Goal: Task Accomplishment & Management: Manage account settings

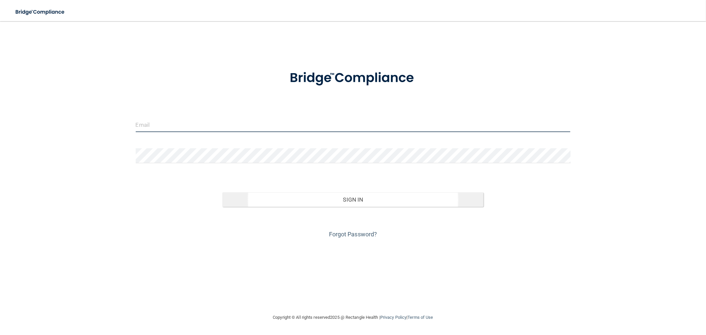
type input "[EMAIL_ADDRESS][DOMAIN_NAME]"
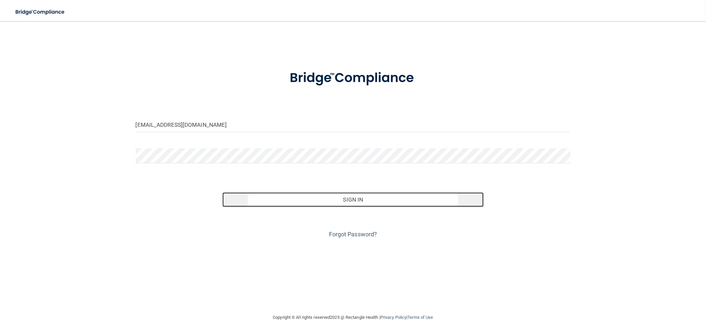
click at [272, 201] on button "Sign In" at bounding box center [352, 199] width 261 height 15
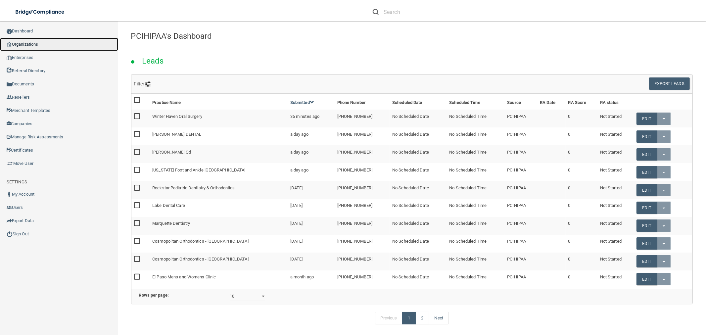
click at [26, 45] on link "Organizations" at bounding box center [59, 44] width 118 height 13
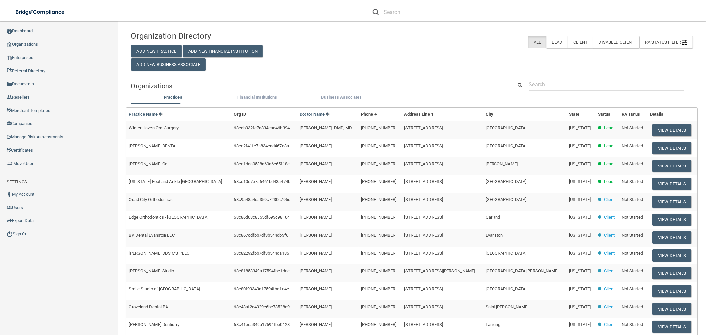
click at [540, 75] on div "Organization Directory Add New Practice Add New Financial Institution Add New B…" at bounding box center [412, 219] width 562 height 382
click at [542, 82] on input "text" at bounding box center [607, 84] width 156 height 12
paste input "[PERSON_NAME] Dental"
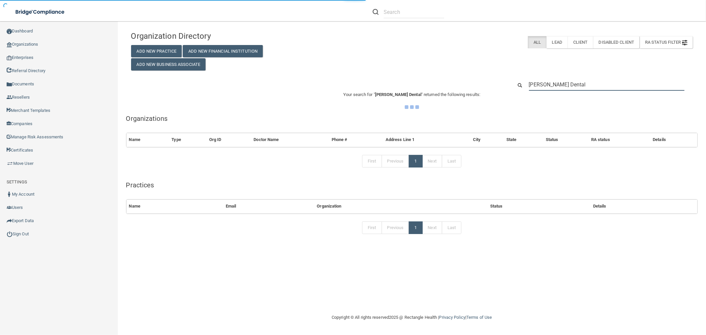
type input "[PERSON_NAME] Dental"
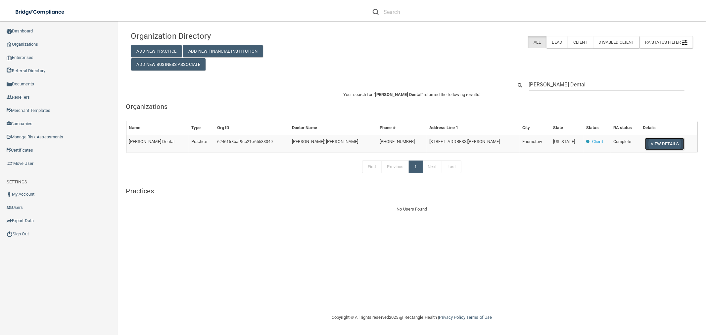
click at [656, 140] on button "View Details" at bounding box center [664, 144] width 39 height 12
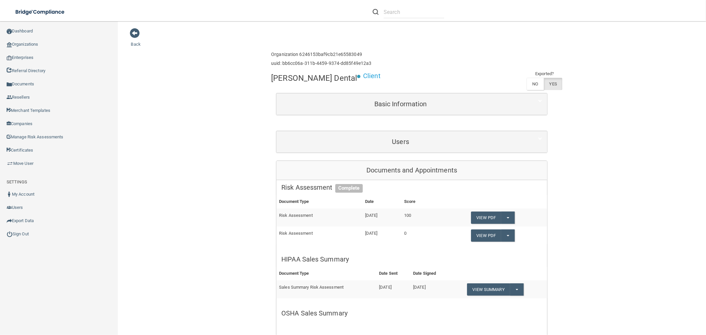
click at [401, 133] on div "Users" at bounding box center [411, 142] width 271 height 22
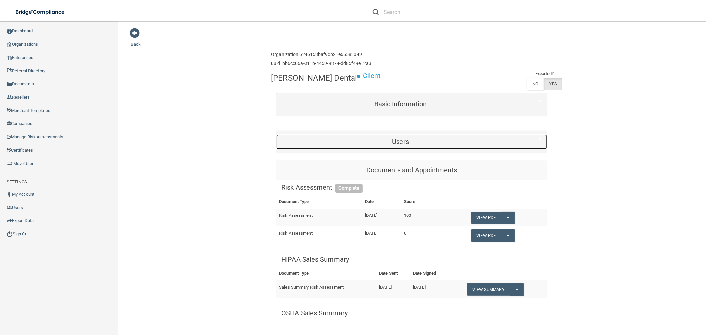
click at [393, 143] on h5 "Users" at bounding box center [400, 141] width 238 height 7
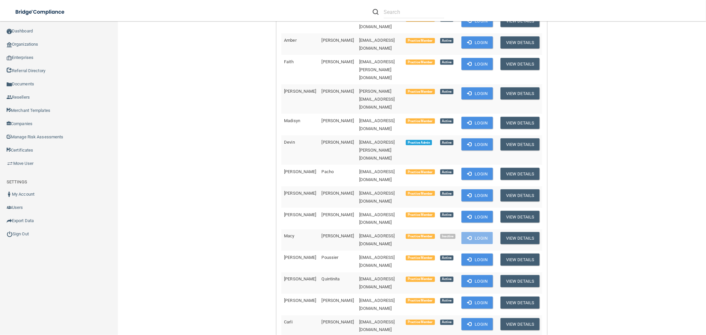
scroll to position [735, 0]
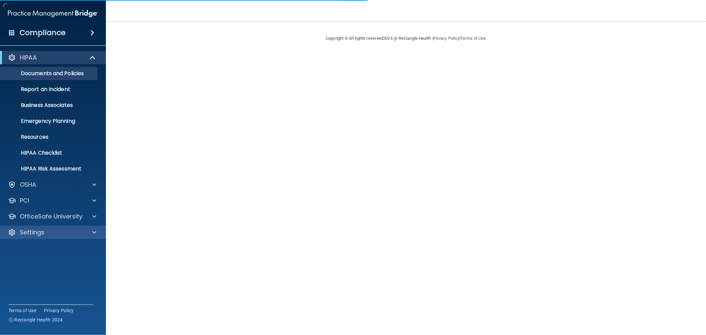
click at [57, 238] on div "Settings" at bounding box center [53, 232] width 106 height 13
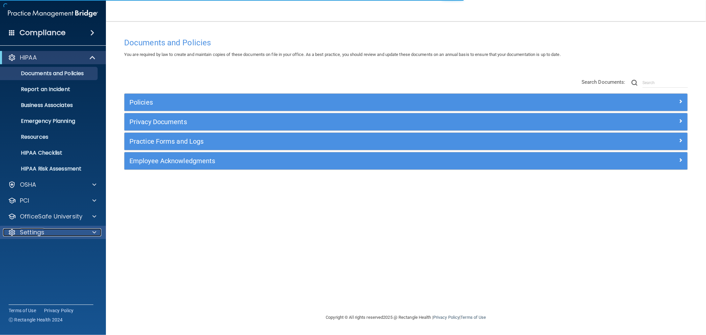
click at [26, 232] on p "Settings" at bounding box center [32, 232] width 24 height 8
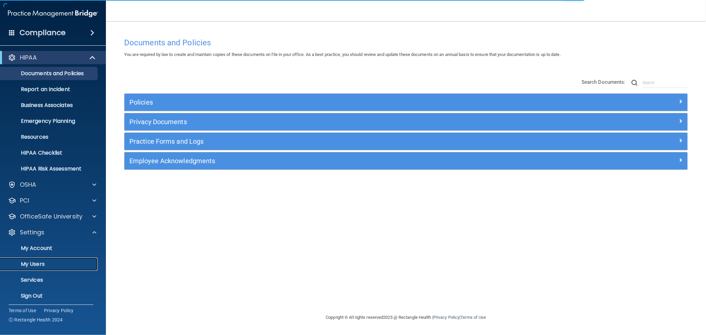
click at [34, 261] on p "My Users" at bounding box center [49, 264] width 90 height 7
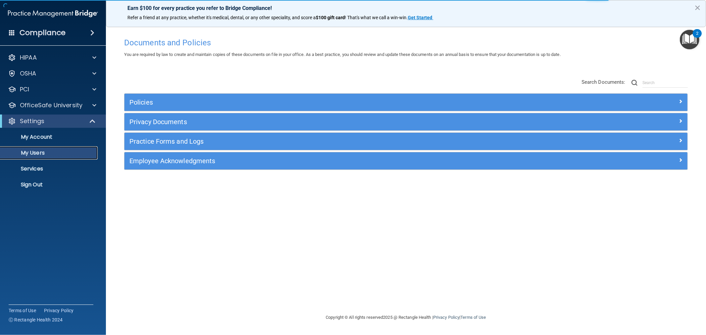
select select "20"
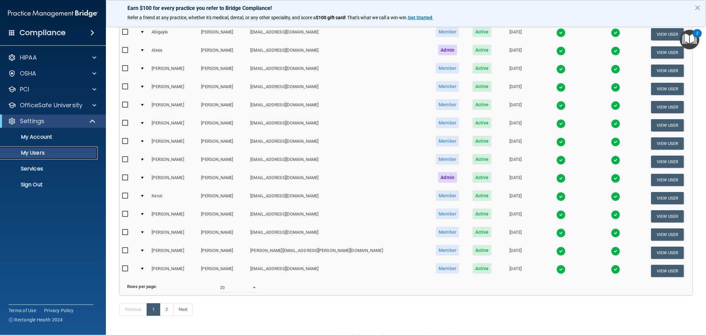
scroll to position [172, 0]
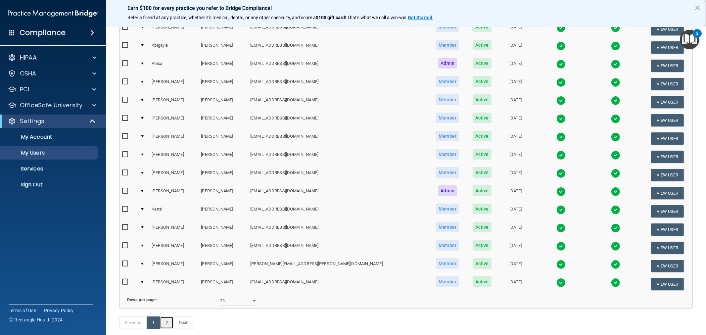
click at [166, 325] on link "2" at bounding box center [167, 322] width 14 height 13
select select "20"
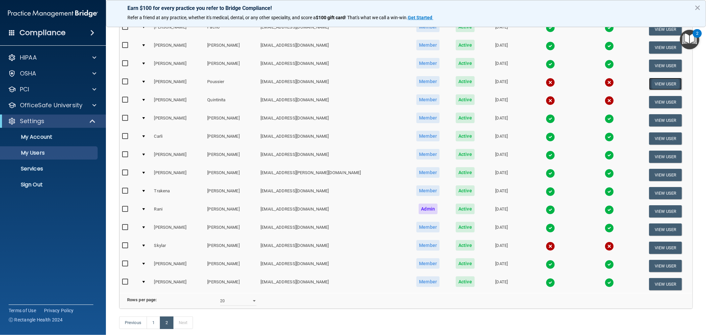
click at [656, 83] on button "View User" at bounding box center [665, 84] width 33 height 12
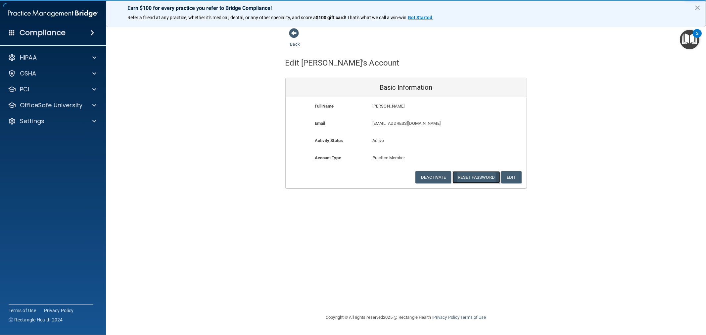
click at [471, 174] on button "Reset Password" at bounding box center [476, 177] width 48 height 12
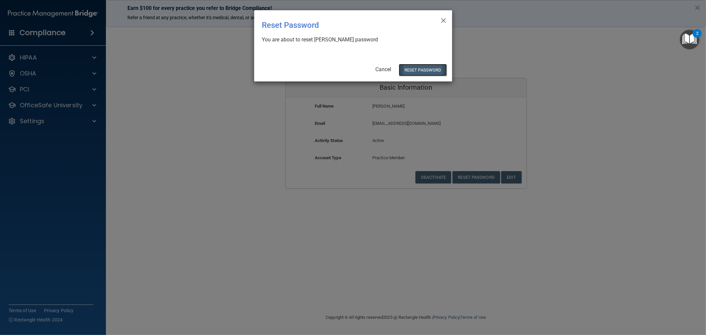
click at [419, 69] on button "Reset Password" at bounding box center [423, 70] width 48 height 12
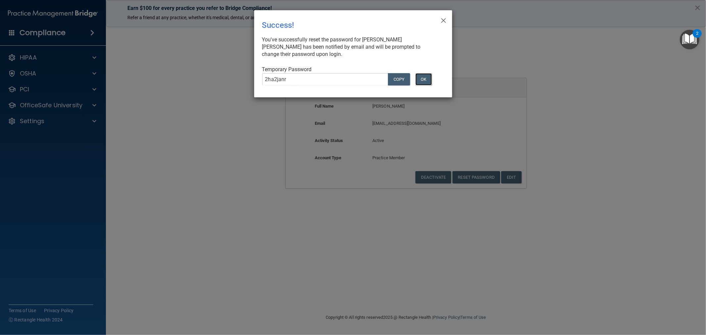
click at [424, 81] on button "OK" at bounding box center [423, 79] width 17 height 12
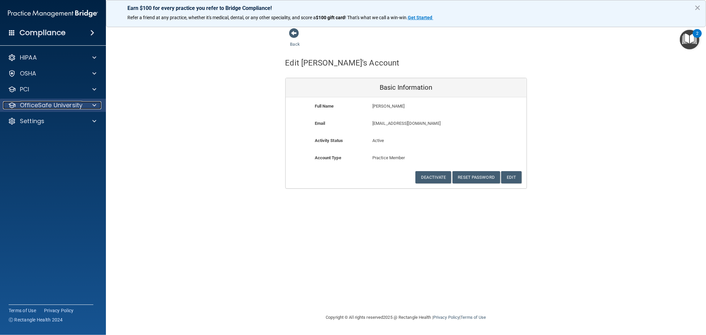
click at [34, 105] on p "OfficeSafe University" at bounding box center [51, 105] width 63 height 8
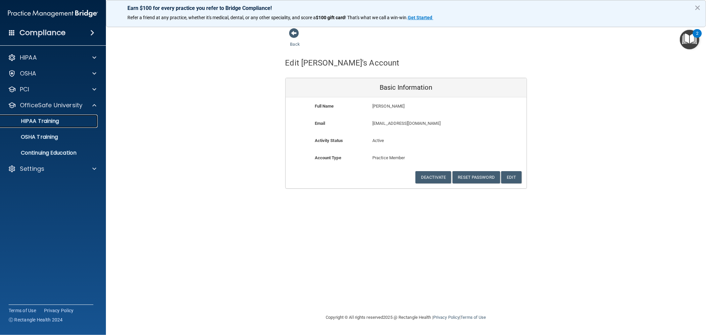
click at [40, 118] on p "HIPAA Training" at bounding box center [31, 121] width 55 height 7
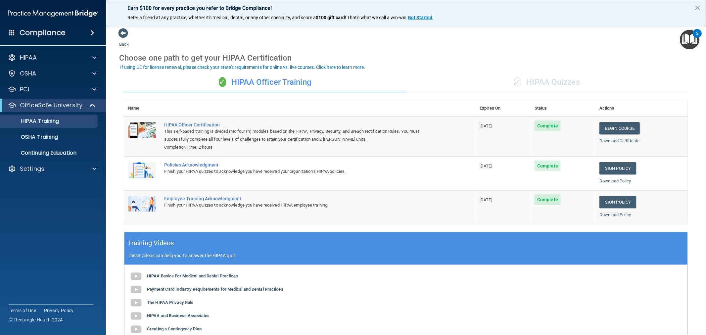
click at [505, 85] on div "✓ HIPAA Quizzes" at bounding box center [547, 82] width 282 height 20
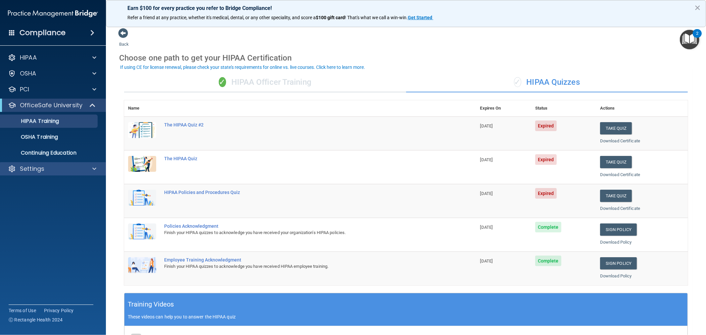
drag, startPoint x: 34, startPoint y: 164, endPoint x: 32, endPoint y: 171, distance: 7.5
click at [34, 164] on div "Settings" at bounding box center [53, 168] width 106 height 13
click at [40, 165] on p "Settings" at bounding box center [32, 169] width 24 height 8
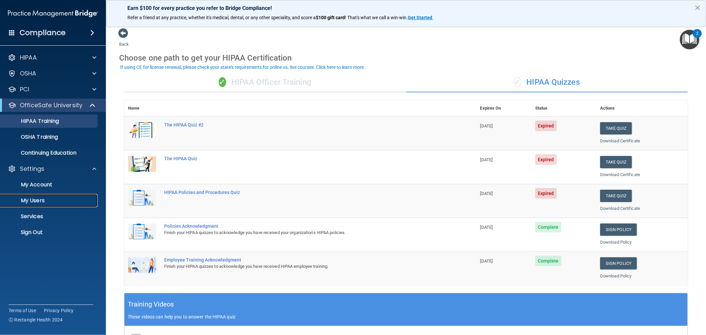
click at [50, 206] on link "My Users" at bounding box center [45, 200] width 104 height 13
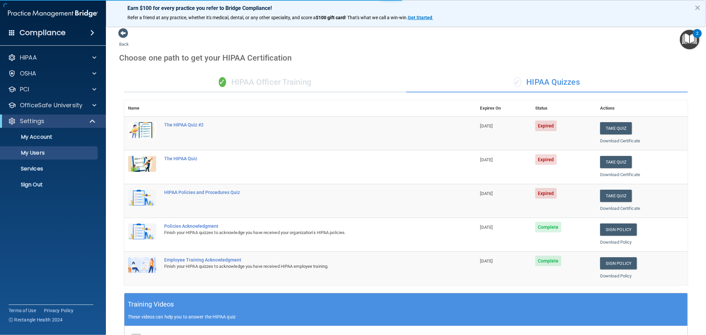
select select "20"
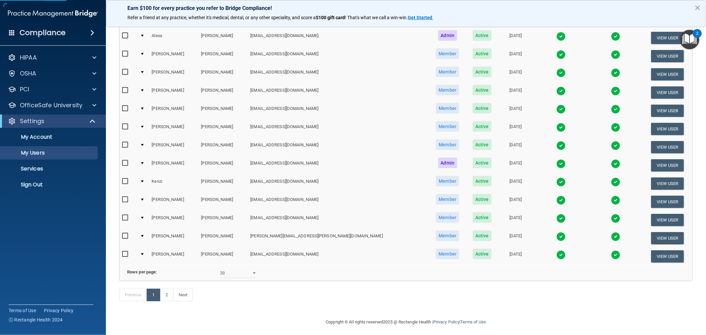
scroll to position [209, 0]
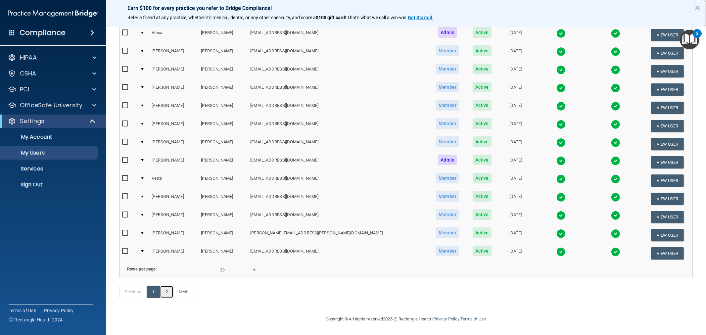
click at [166, 292] on link "2" at bounding box center [167, 292] width 14 height 13
select select "20"
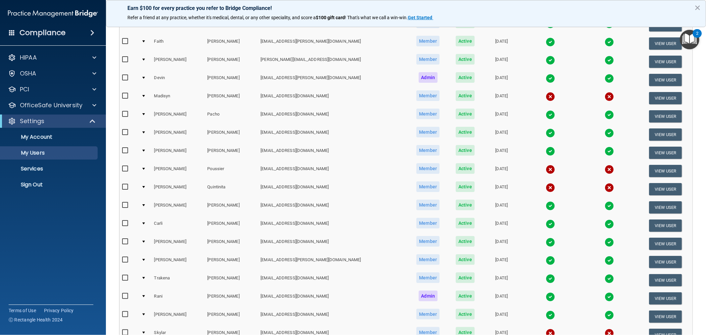
scroll to position [73, 0]
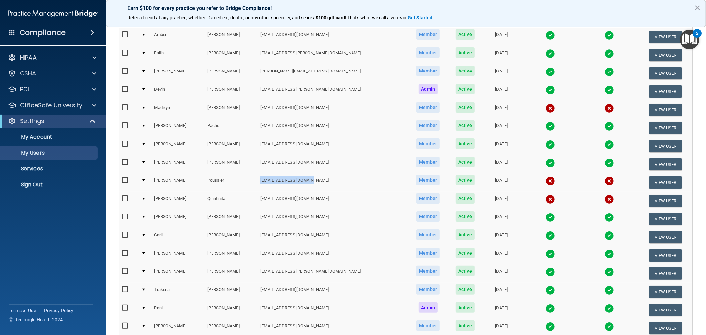
drag, startPoint x: 302, startPoint y: 176, endPoint x: 251, endPoint y: 179, distance: 51.4
click at [258, 179] on td "[EMAIL_ADDRESS][DOMAIN_NAME]" at bounding box center [333, 182] width 150 height 18
copy td "[EMAIL_ADDRESS][DOMAIN_NAME]"
click at [51, 186] on p "Sign Out" at bounding box center [49, 184] width 90 height 7
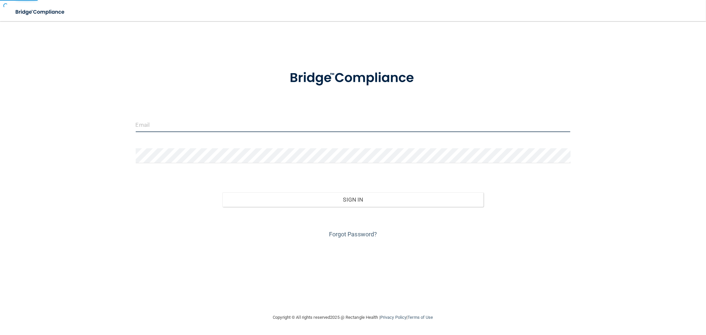
type input "[EMAIL_ADDRESS][DOMAIN_NAME]"
